Goal: Check status: Check status

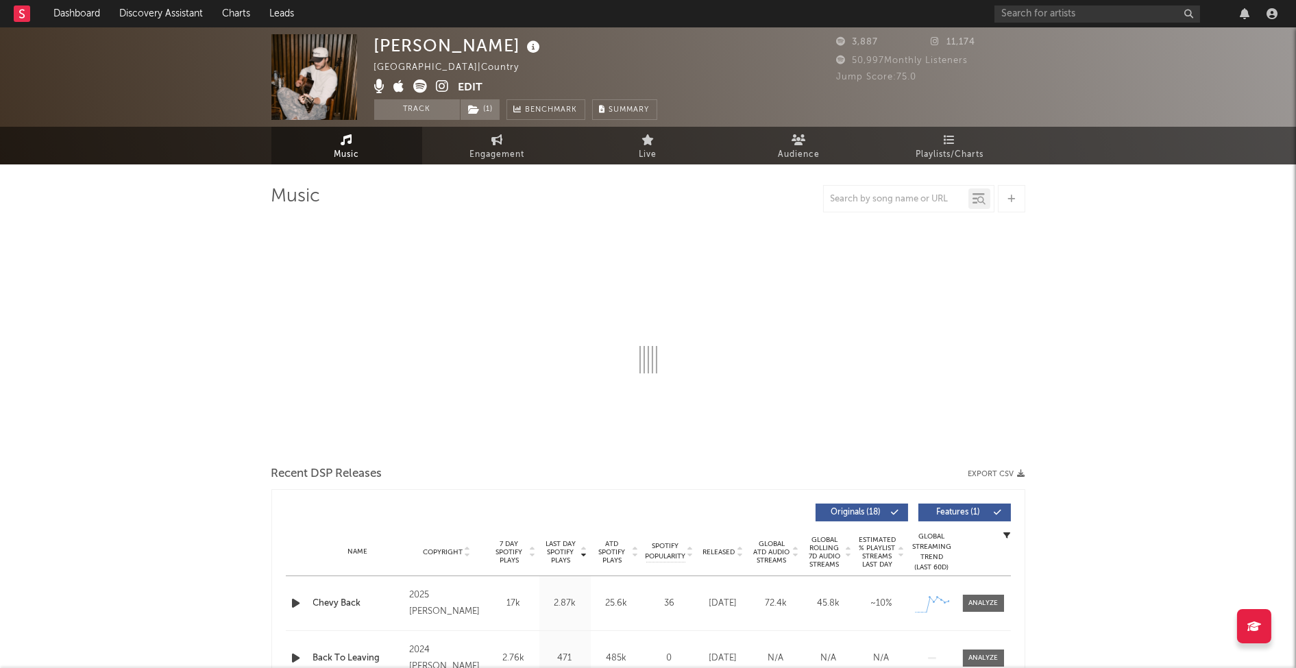
select select "6m"
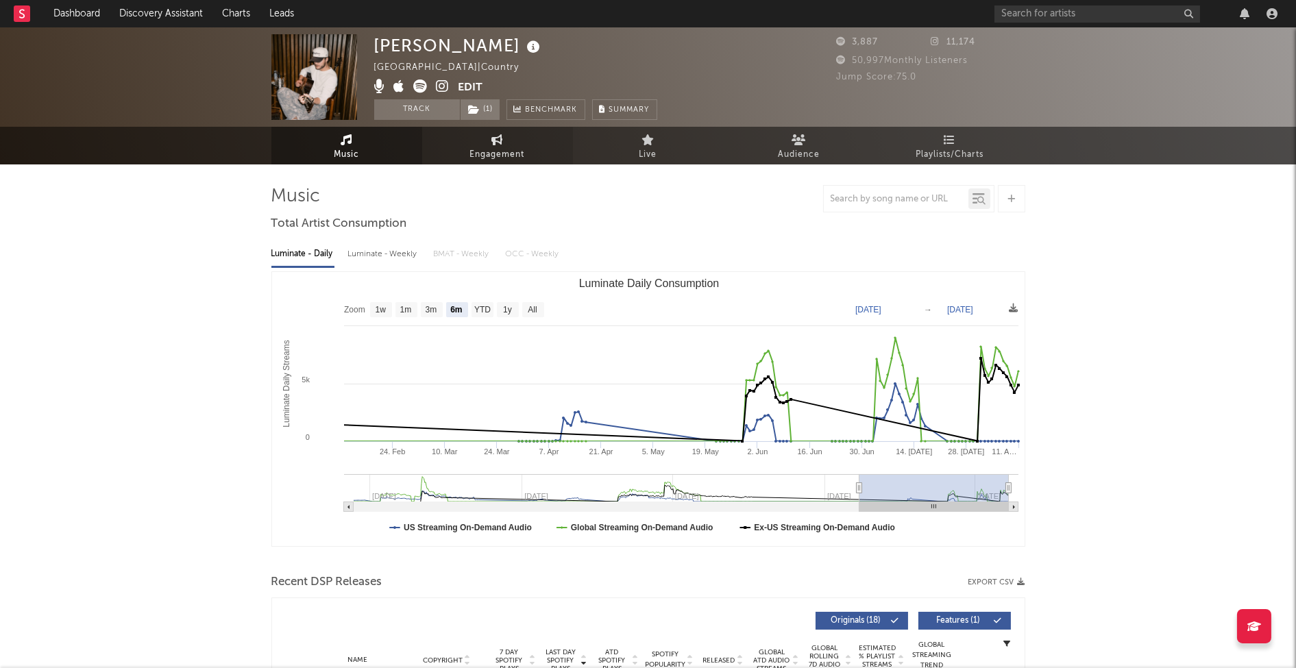
click at [490, 154] on span "Engagement" at bounding box center [497, 155] width 55 height 16
select select "1w"
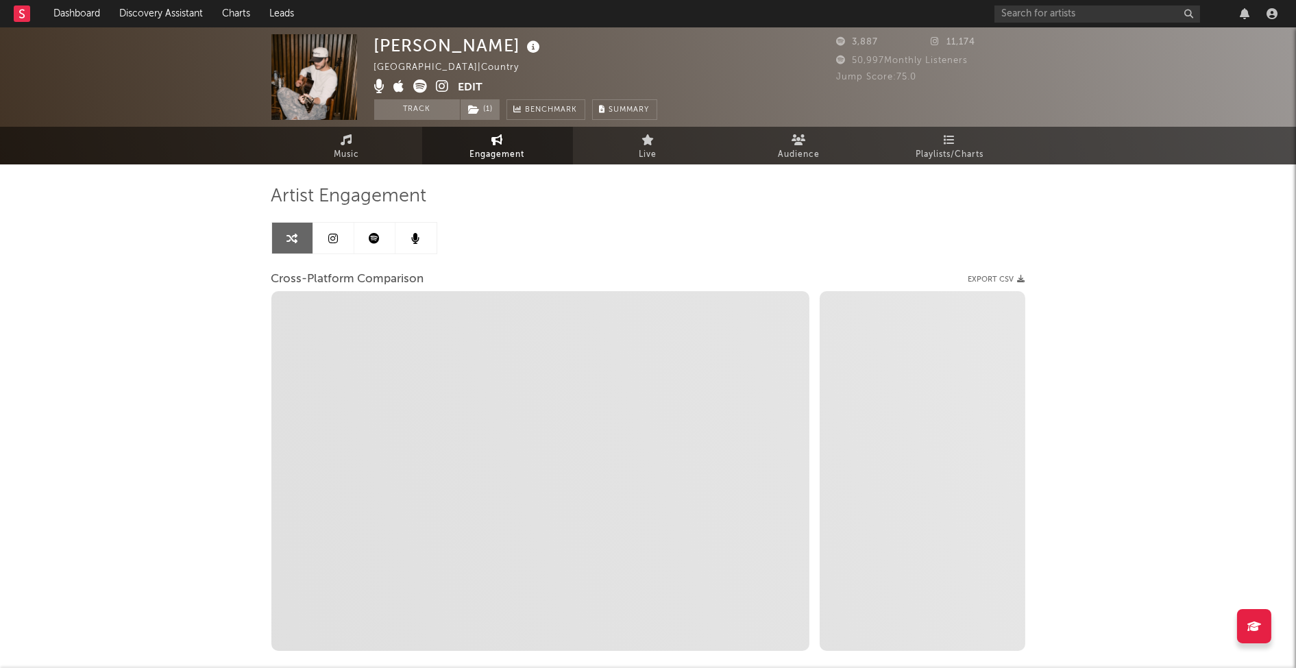
select select "1m"
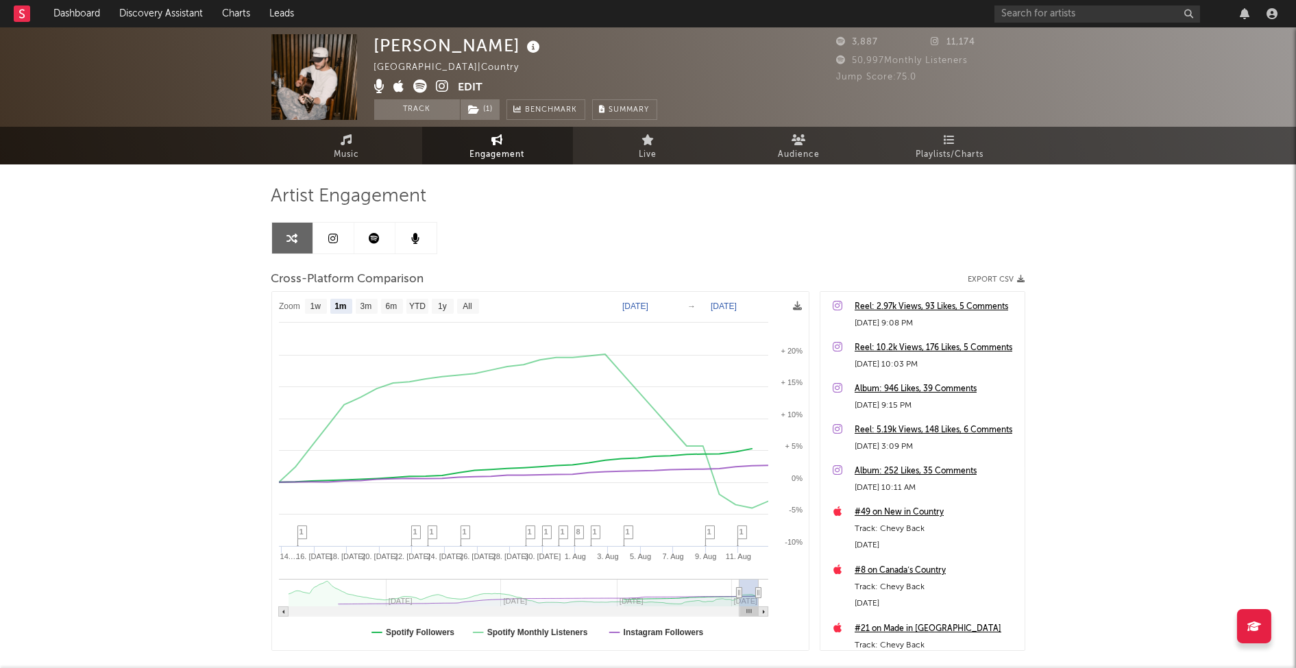
click at [439, 84] on icon at bounding box center [443, 86] width 13 height 14
click at [217, 589] on icon "close" at bounding box center [217, 585] width 10 height 11
click at [676, 152] on link "Live" at bounding box center [648, 146] width 151 height 38
